Goal: Information Seeking & Learning: Learn about a topic

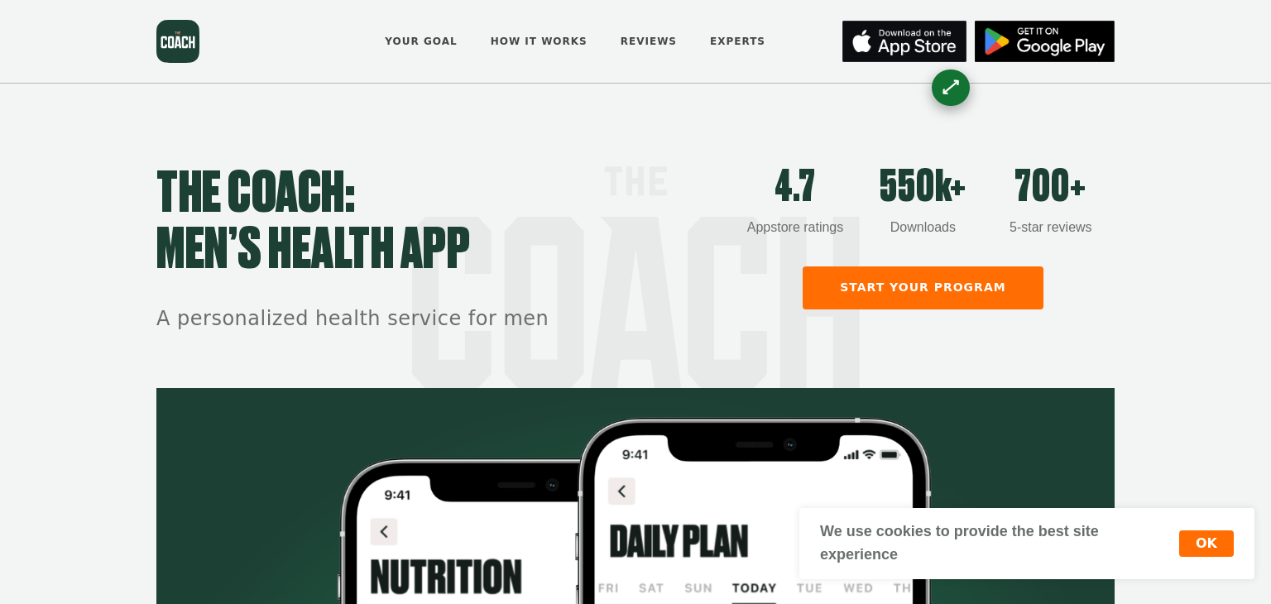
click at [570, 209] on h1 "THE COACH: men’s health app" at bounding box center [443, 222] width 575 height 113
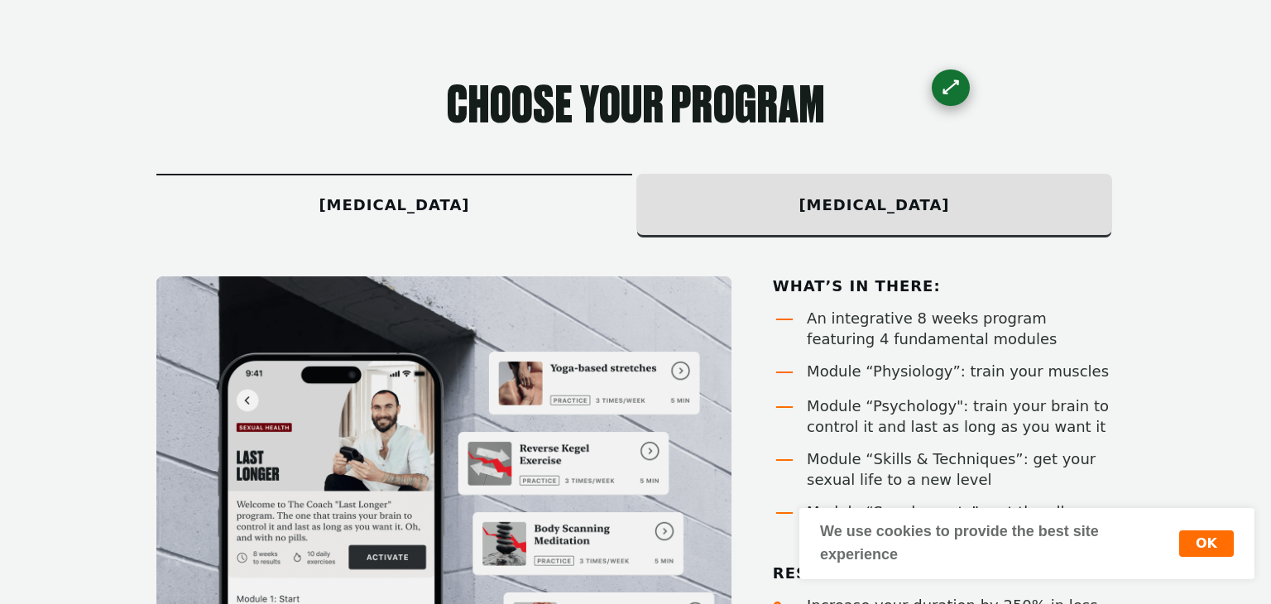
scroll to position [900, 0]
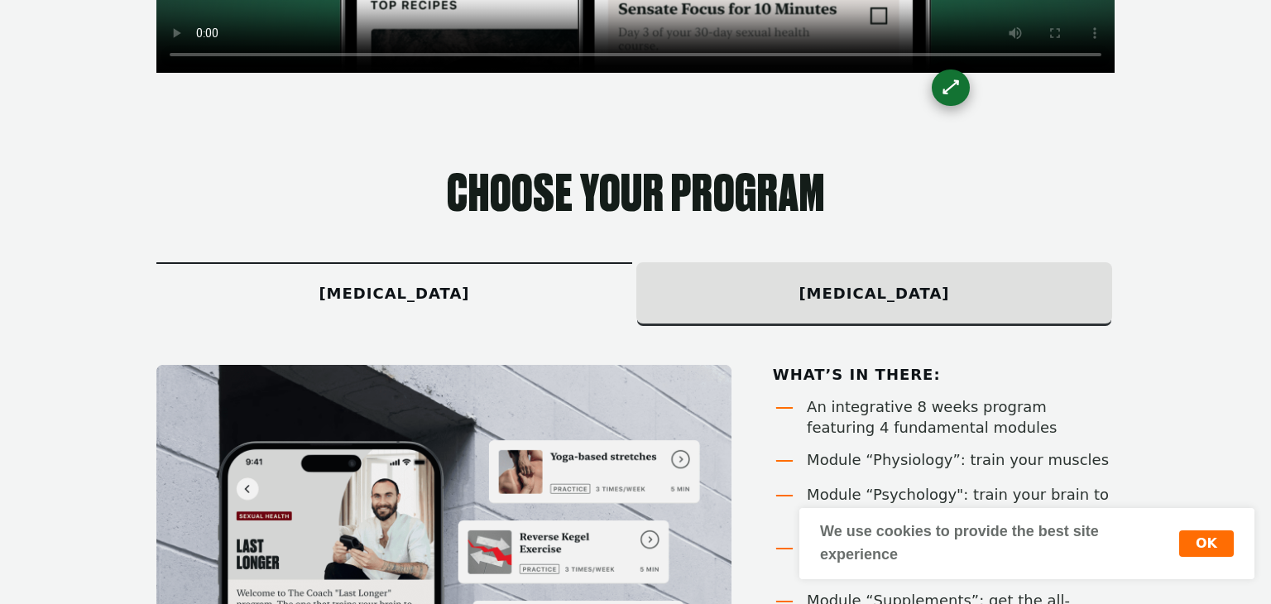
scroll to position [867, 0]
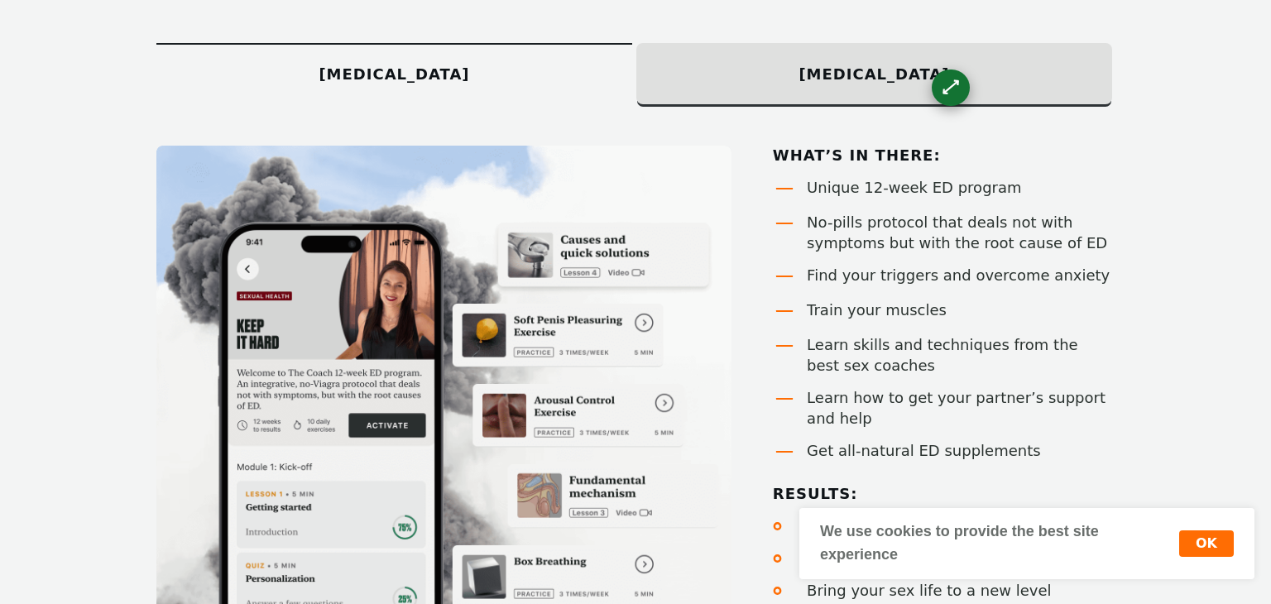
scroll to position [1077, 0]
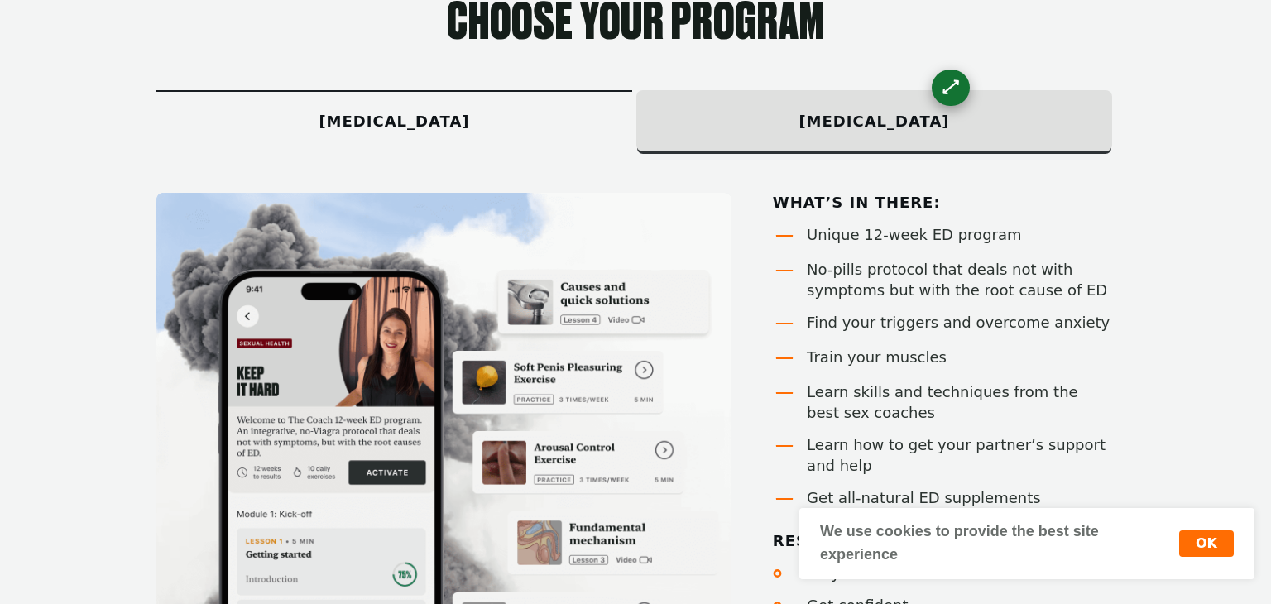
scroll to position [1023, 0]
